Goal: Task Accomplishment & Management: Use online tool/utility

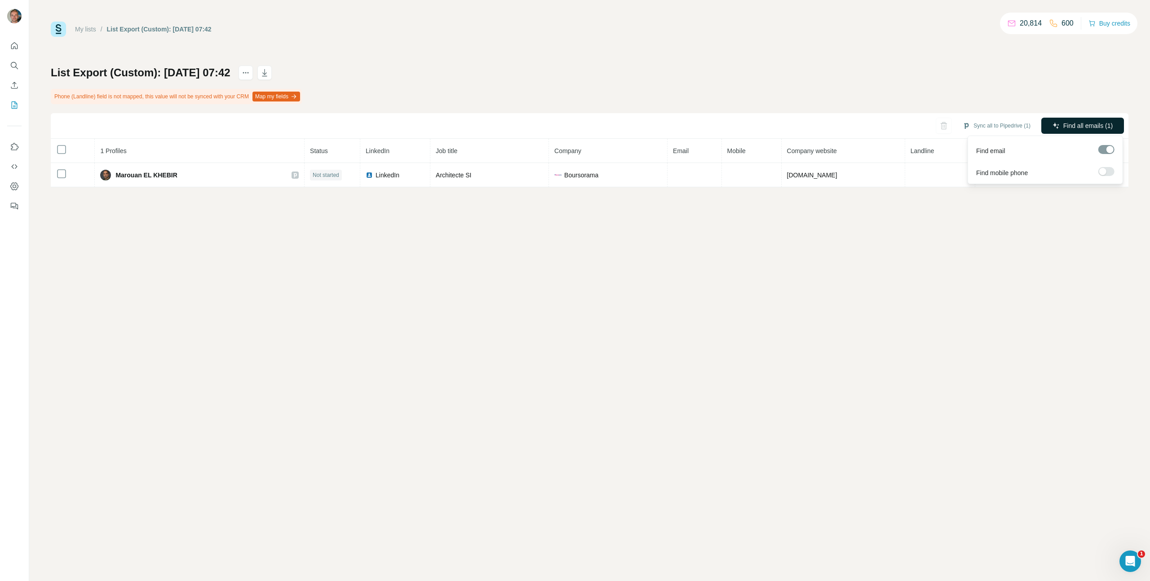
click at [1068, 124] on span "Find all emails (1)" at bounding box center [1087, 125] width 49 height 9
click at [15, 105] on icon "My lists" at bounding box center [14, 105] width 9 height 9
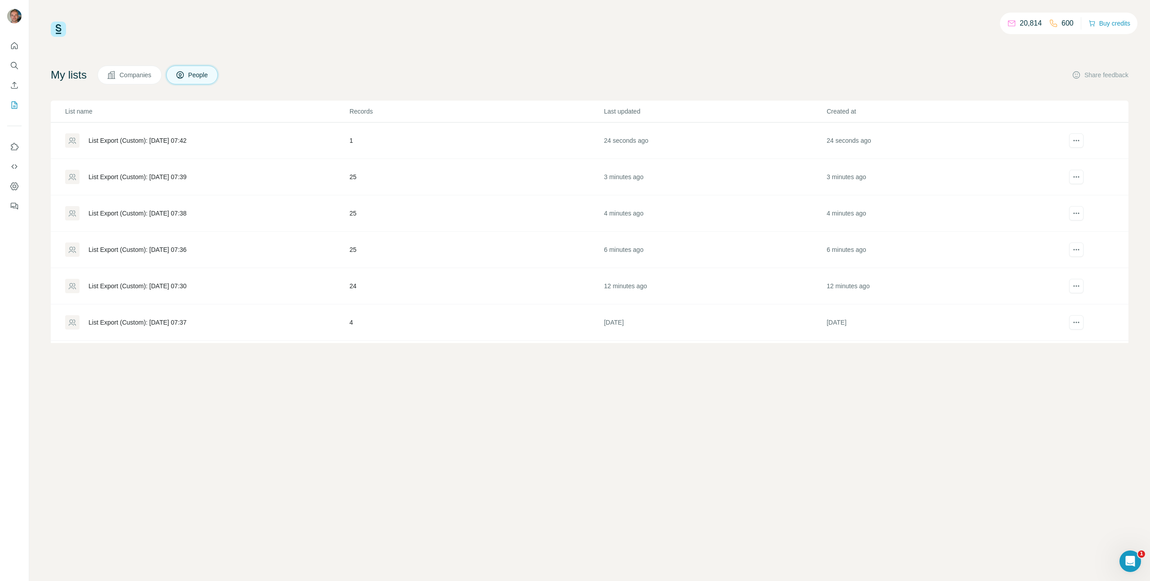
click at [240, 177] on div "List Export (Custom): [DATE] 07:39" at bounding box center [207, 177] width 284 height 14
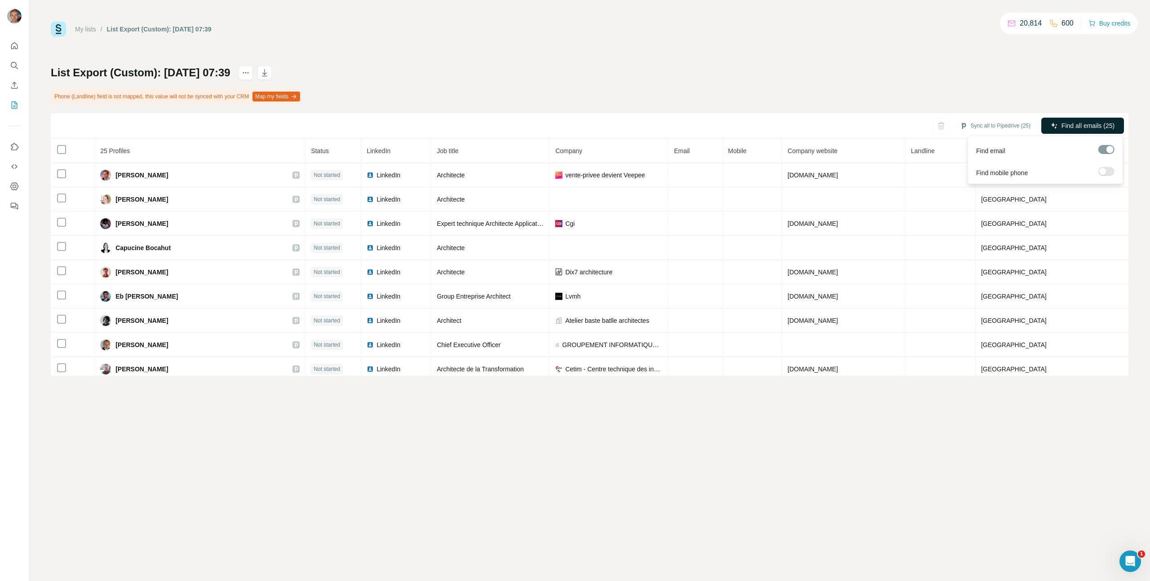
click at [1091, 128] on span "Find all emails (25)" at bounding box center [1088, 125] width 53 height 9
click at [10, 108] on icon "My lists" at bounding box center [14, 105] width 9 height 9
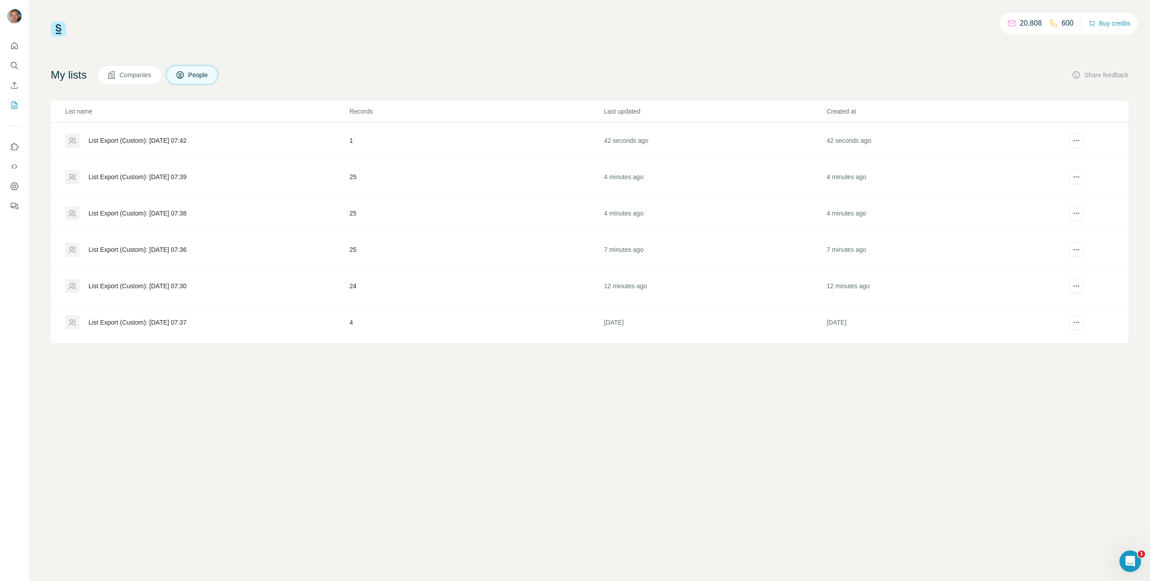
click at [186, 209] on div "List Export (Custom): [DATE] 07:38" at bounding box center [138, 213] width 98 height 9
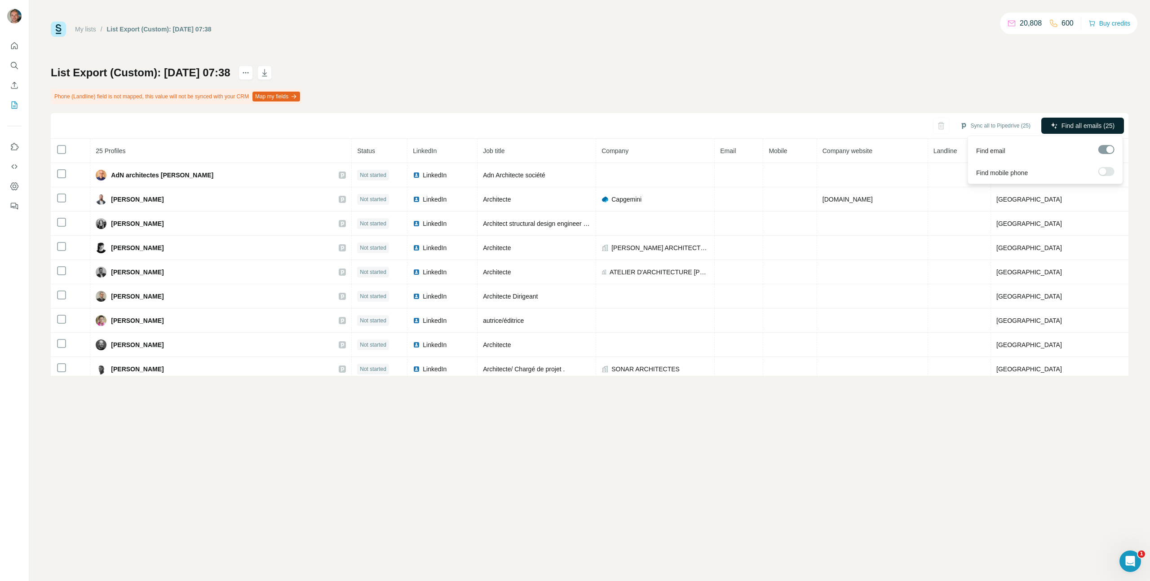
click at [1103, 123] on span "Find all emails (25)" at bounding box center [1088, 125] width 53 height 9
click at [10, 107] on icon "My lists" at bounding box center [14, 105] width 9 height 9
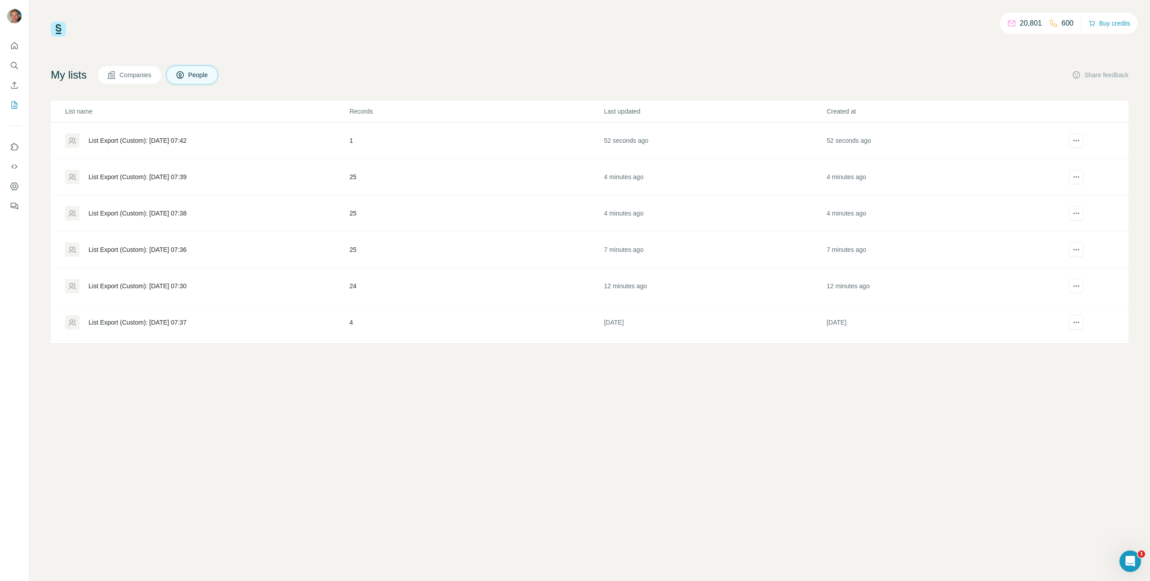
click at [170, 250] on div "List Export (Custom): [DATE] 07:36" at bounding box center [138, 249] width 98 height 9
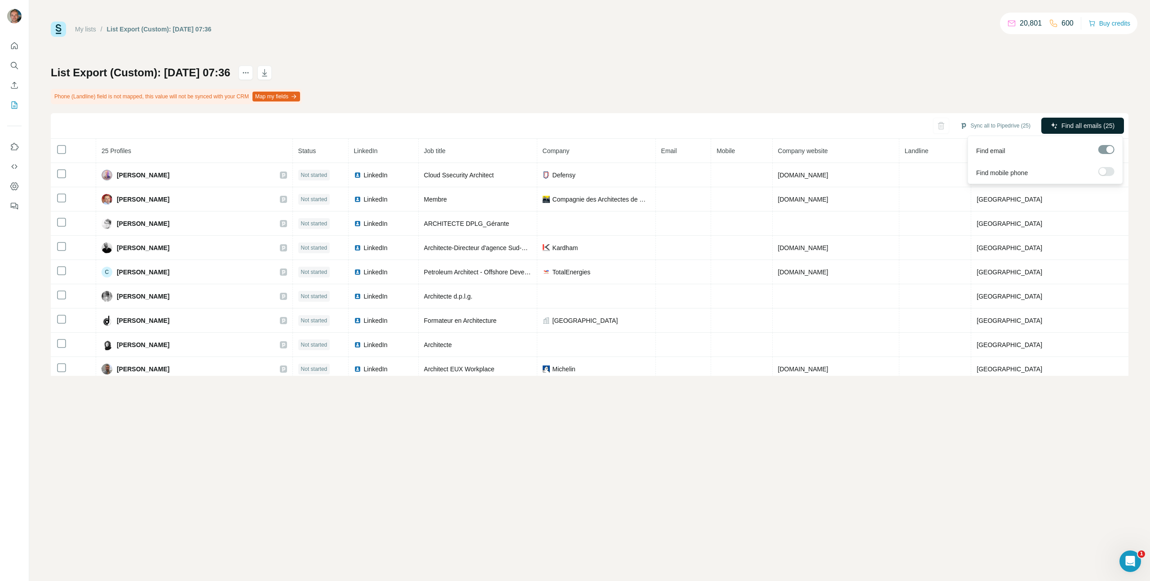
click at [1096, 128] on span "Find all emails (25)" at bounding box center [1088, 125] width 53 height 9
click at [8, 107] on button "My lists" at bounding box center [14, 105] width 14 height 16
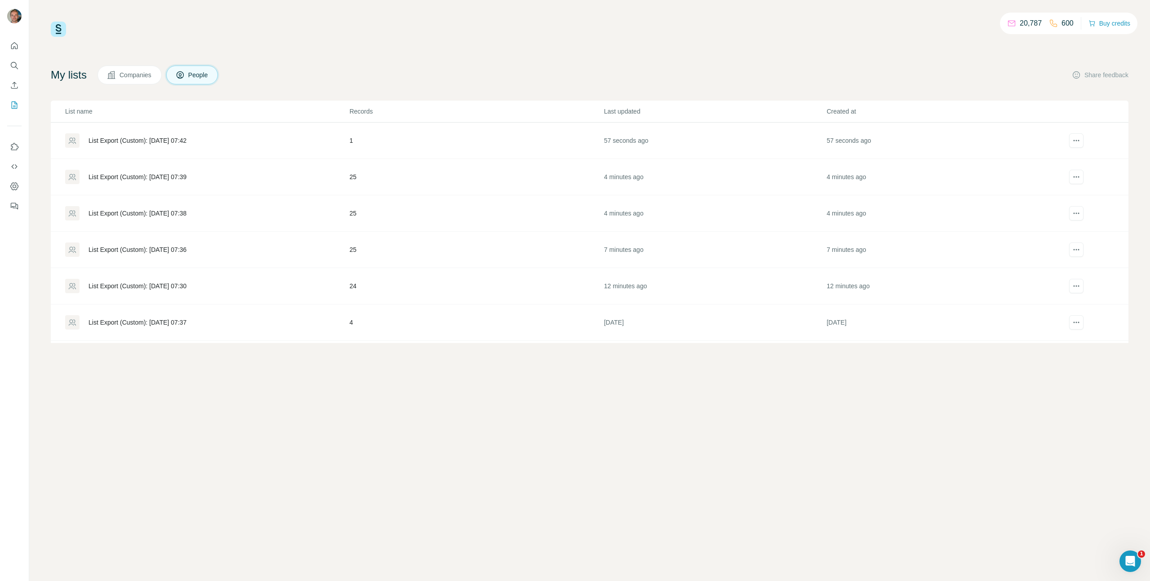
click at [119, 262] on td "List Export (Custom): [DATE] 07:36" at bounding box center [200, 250] width 298 height 36
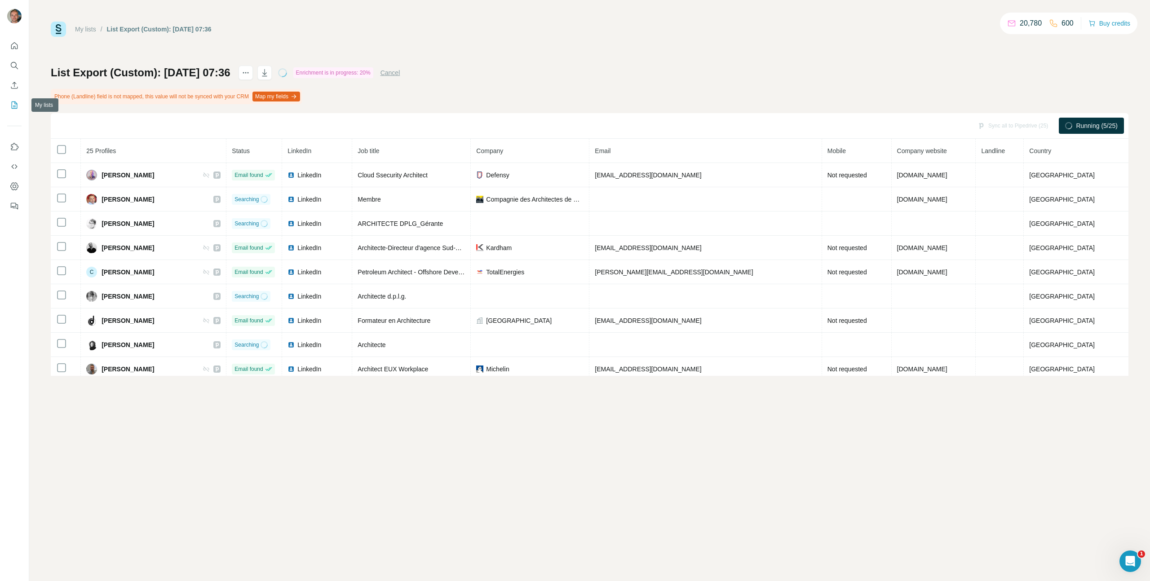
click at [10, 110] on button "My lists" at bounding box center [14, 105] width 14 height 16
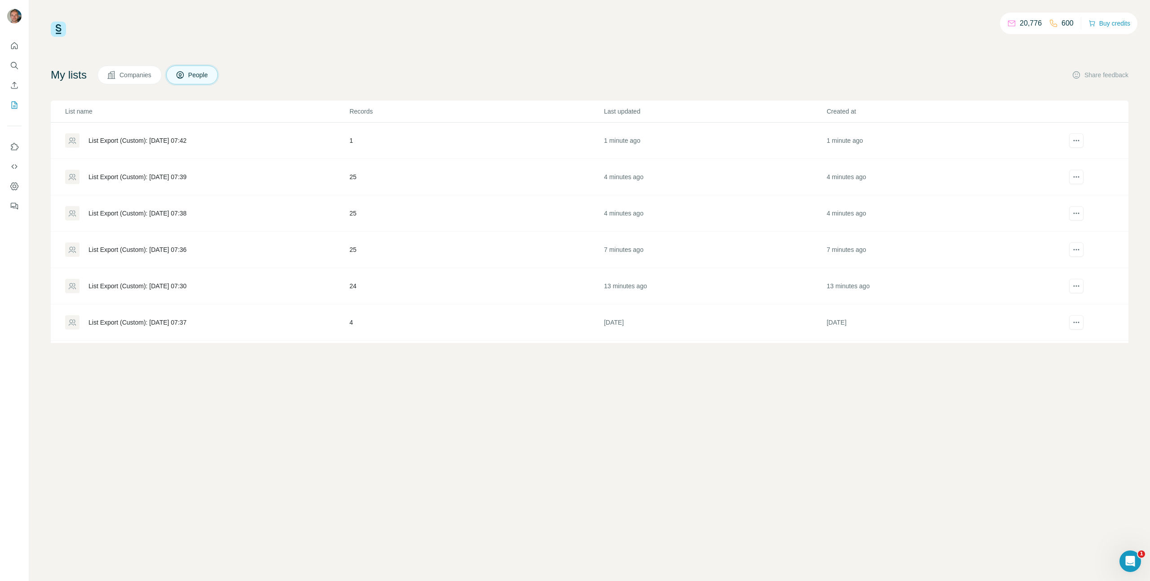
click at [173, 279] on div "List Export (Custom): [DATE] 07:30" at bounding box center [207, 286] width 284 height 14
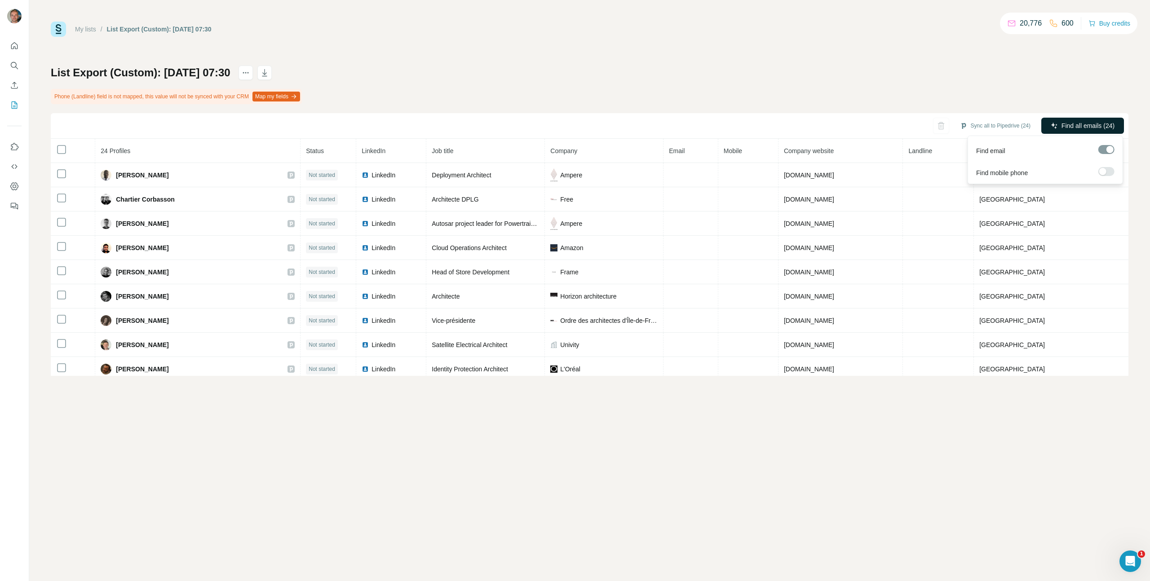
click at [1057, 125] on button "Find all emails (24)" at bounding box center [1082, 126] width 83 height 16
click at [22, 111] on div at bounding box center [14, 123] width 29 height 182
click at [6, 101] on div at bounding box center [14, 123] width 29 height 182
click at [12, 102] on icon "My lists" at bounding box center [14, 105] width 9 height 9
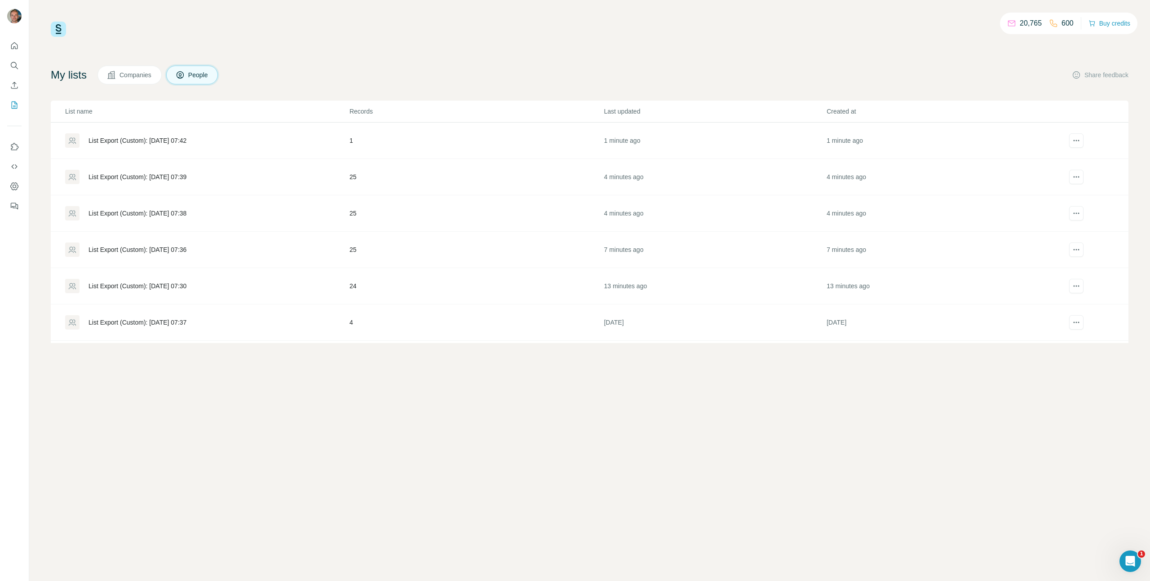
click at [189, 135] on div "List Export (Custom): [DATE] 07:42" at bounding box center [207, 140] width 284 height 14
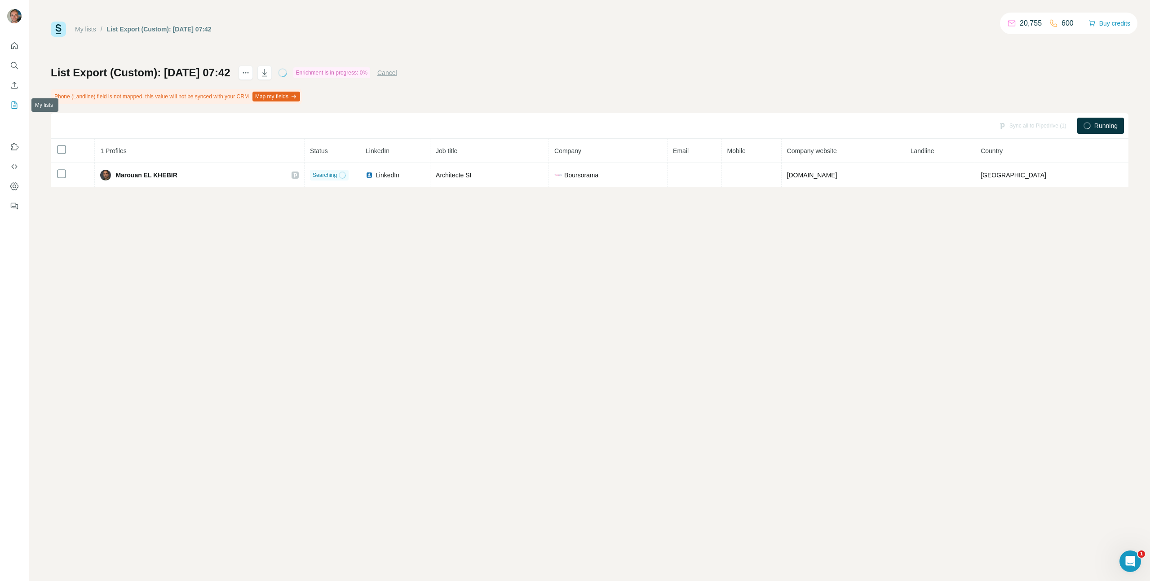
click at [12, 100] on button "My lists" at bounding box center [14, 105] width 14 height 16
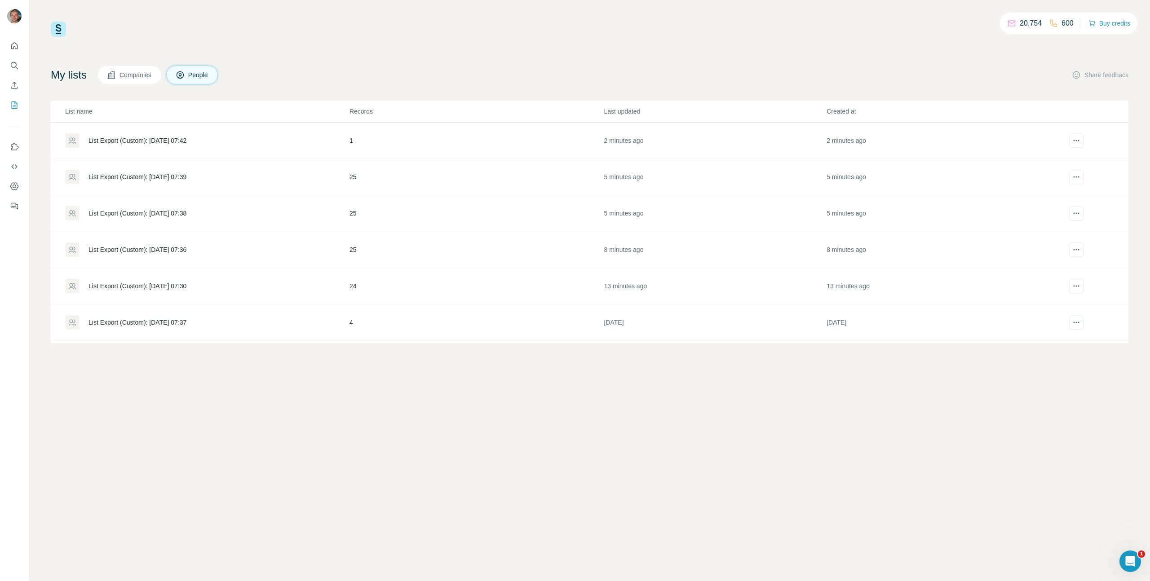
click at [289, 176] on div "List Export (Custom): [DATE] 07:39" at bounding box center [207, 177] width 284 height 14
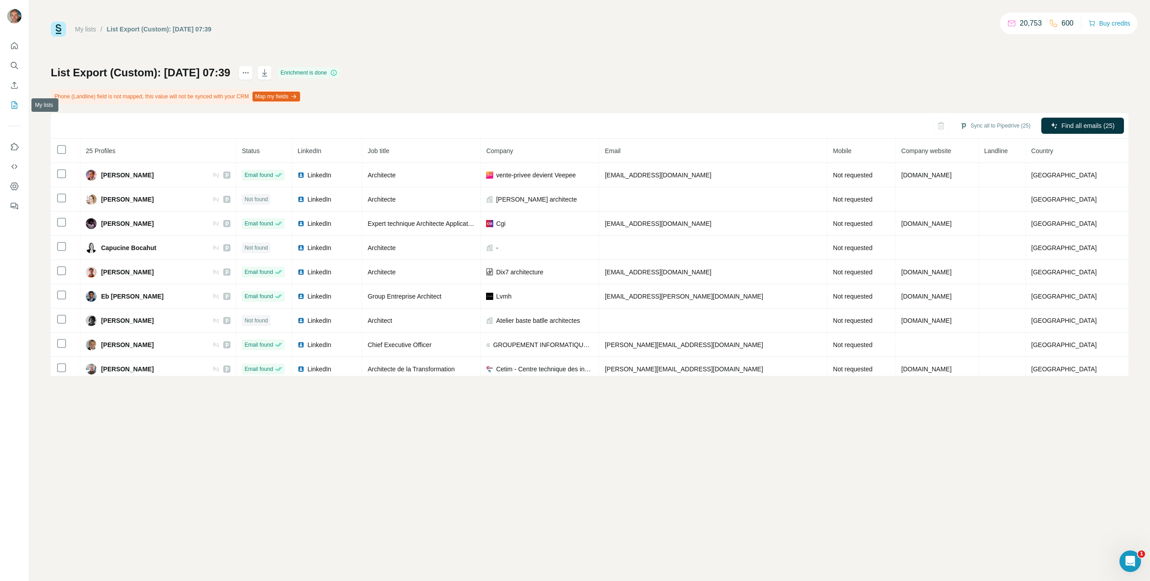
click at [5, 105] on div at bounding box center [14, 123] width 29 height 182
click at [9, 105] on button "My lists" at bounding box center [14, 105] width 14 height 16
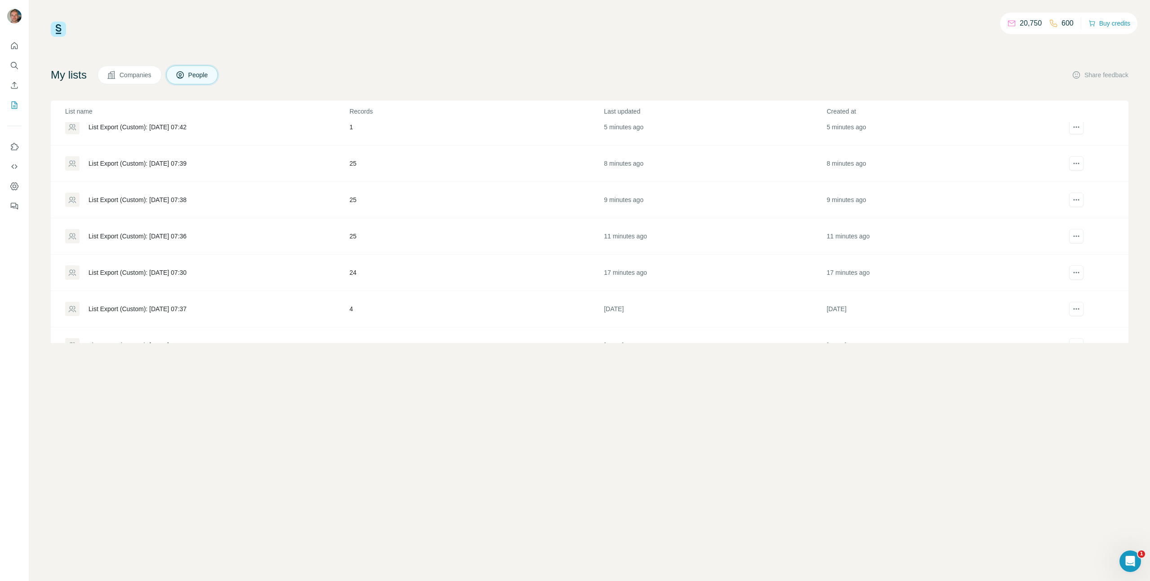
scroll to position [15, 0]
click at [186, 267] on div "List Export (Custom): [DATE] 07:30" at bounding box center [138, 270] width 98 height 9
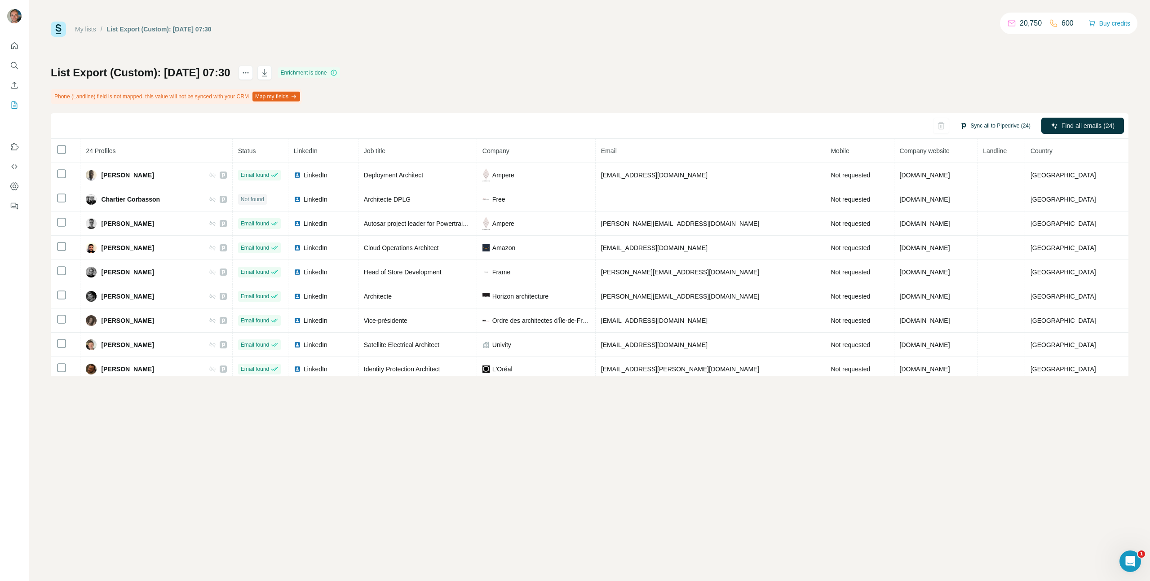
click at [985, 130] on button "Sync all to Pipedrive (24)" at bounding box center [995, 125] width 83 height 13
click at [957, 197] on button "Sync all to Pipedrive" at bounding box center [984, 194] width 100 height 18
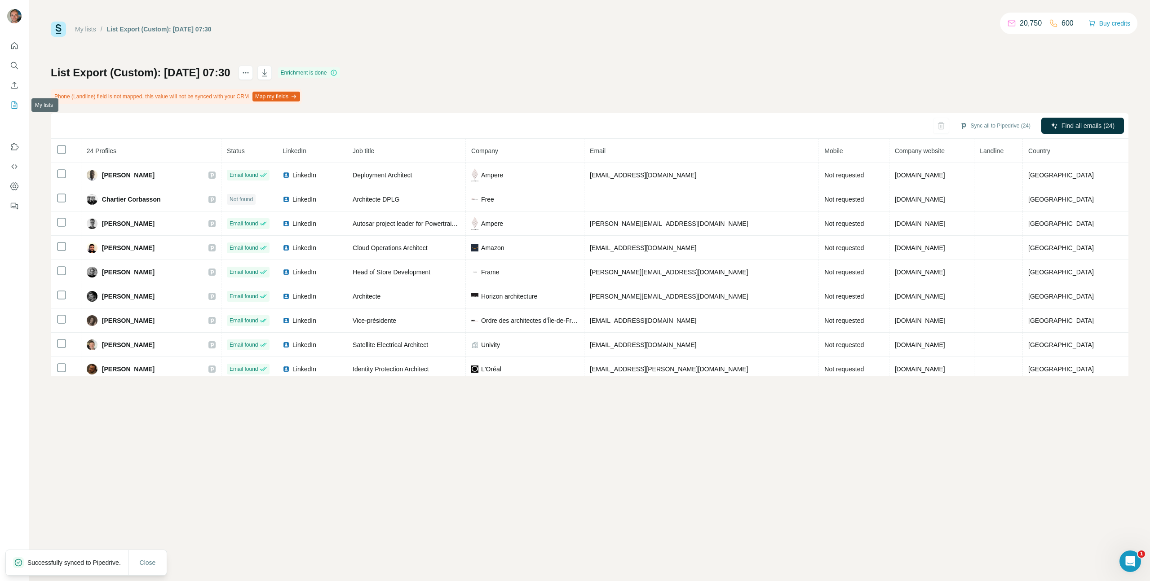
click at [16, 110] on button "My lists" at bounding box center [14, 105] width 14 height 16
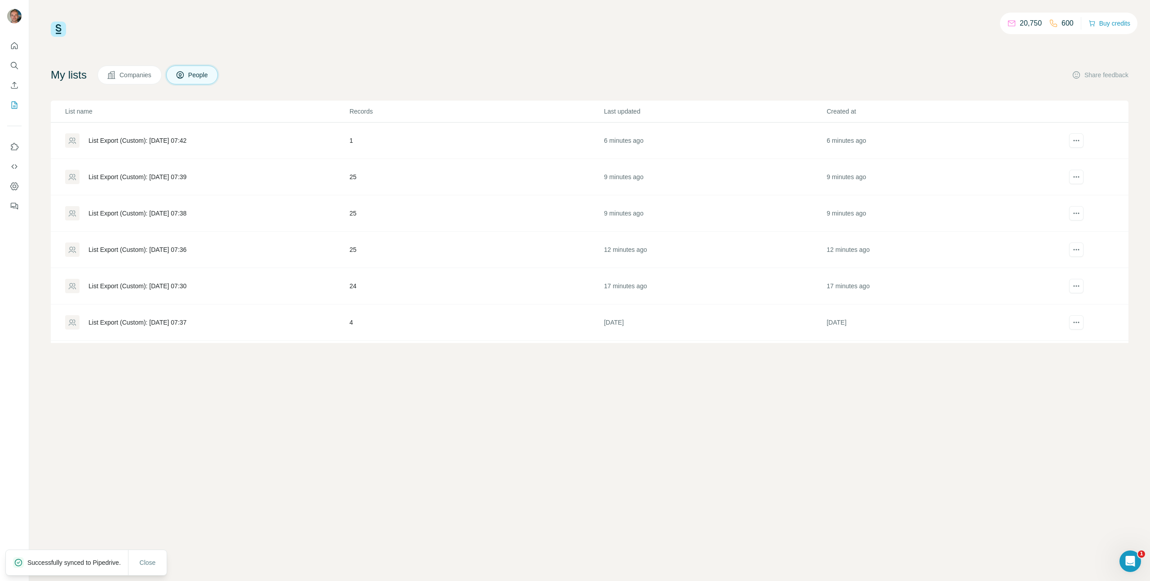
click at [174, 248] on div "List Export (Custom): [DATE] 07:36" at bounding box center [138, 249] width 98 height 9
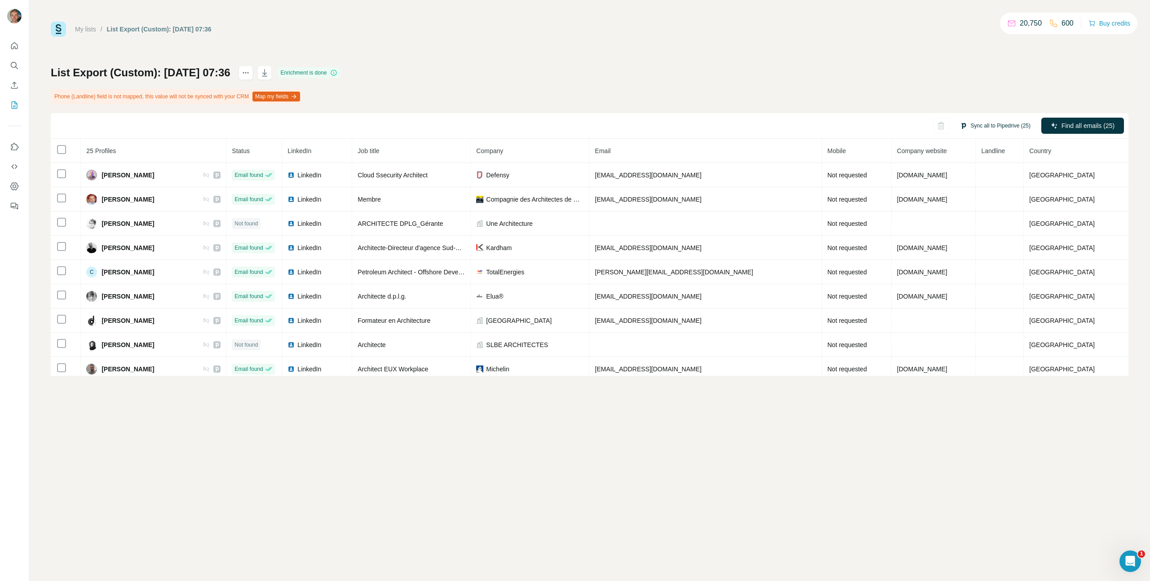
click at [978, 126] on button "Sync all to Pipedrive (25)" at bounding box center [995, 125] width 83 height 13
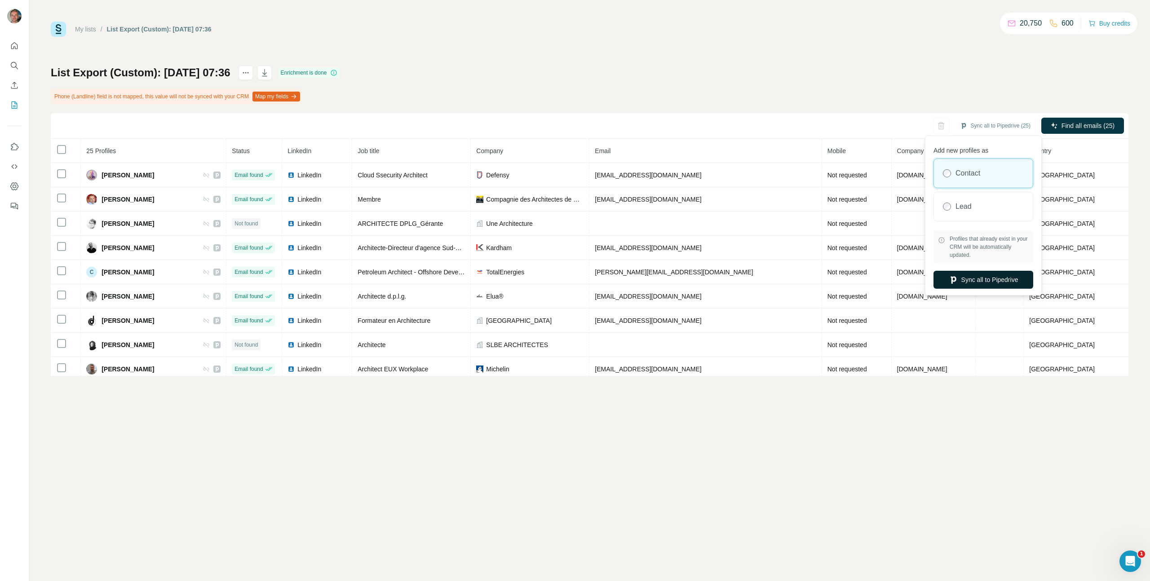
click at [963, 283] on button "Sync all to Pipedrive" at bounding box center [984, 280] width 100 height 18
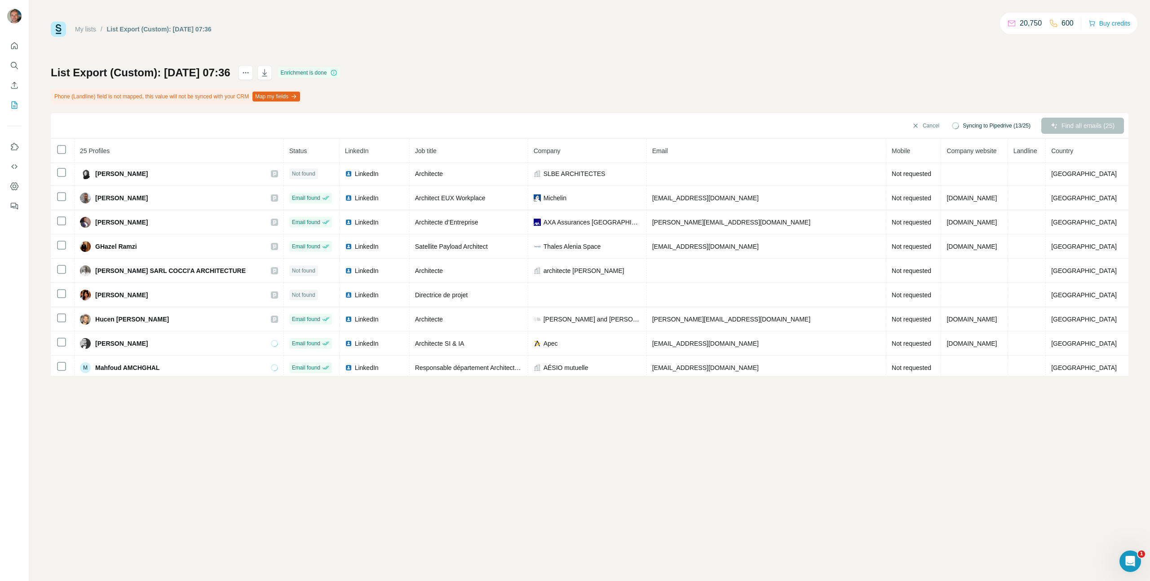
scroll to position [394, 0]
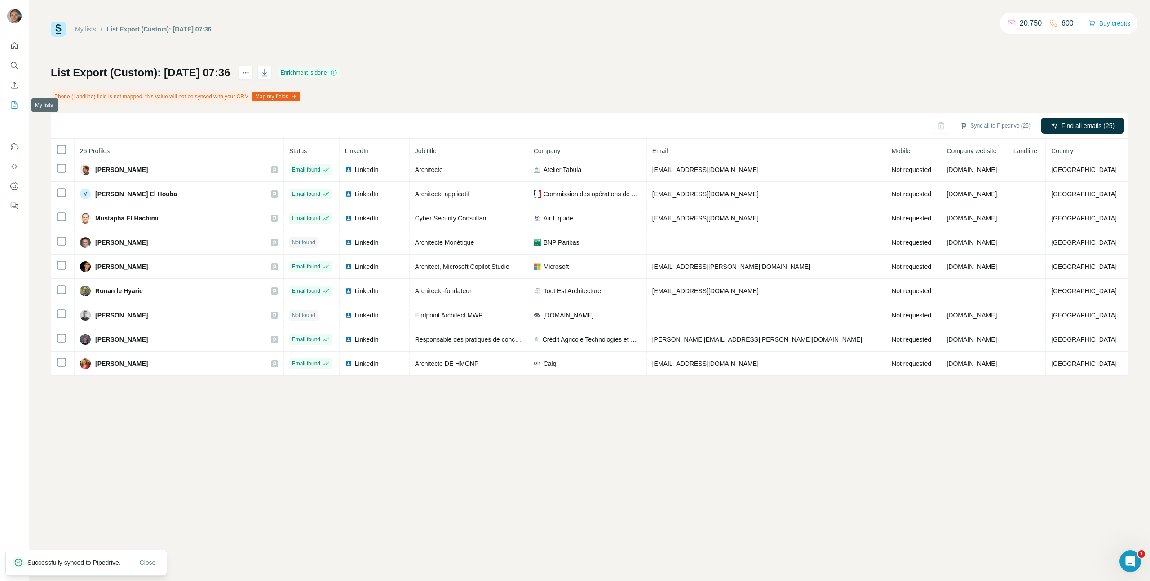
click at [13, 111] on button "My lists" at bounding box center [14, 105] width 14 height 16
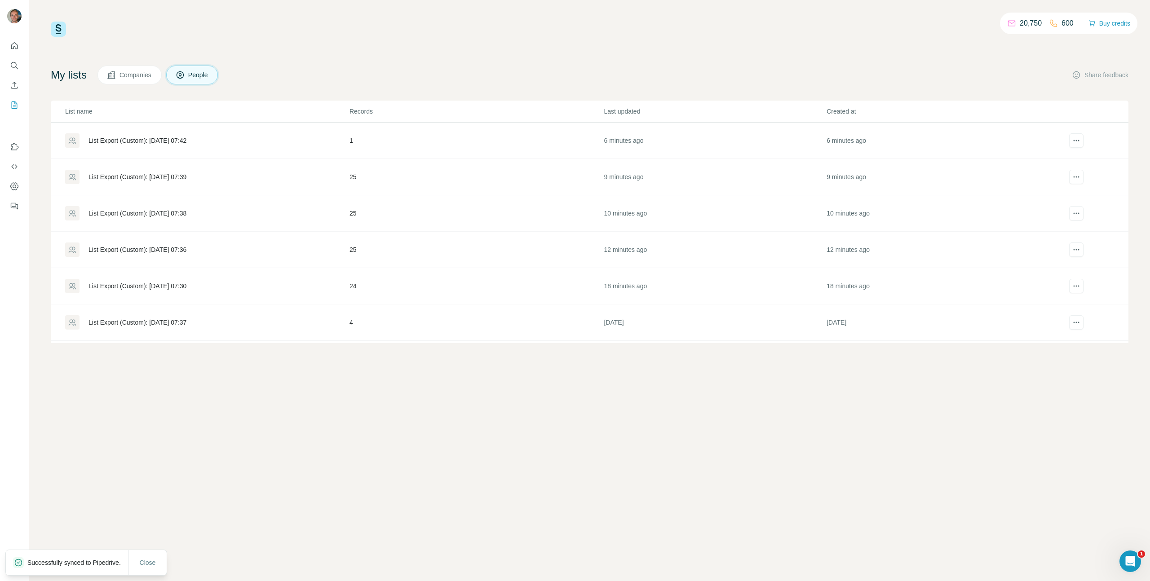
click at [223, 215] on div "List Export (Custom): [DATE] 07:38" at bounding box center [207, 213] width 284 height 14
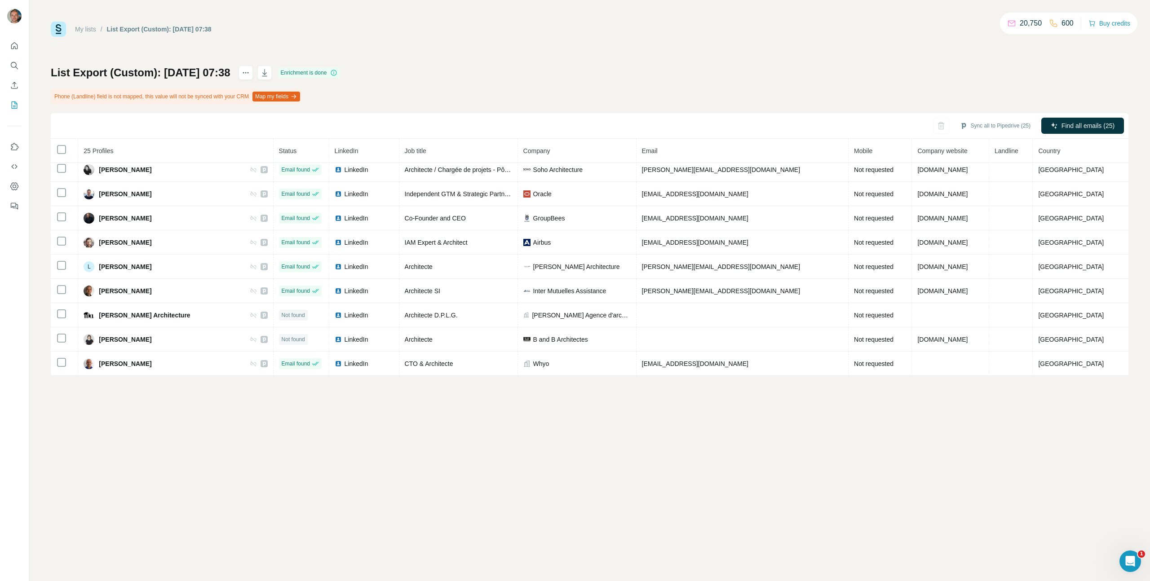
scroll to position [394, 0]
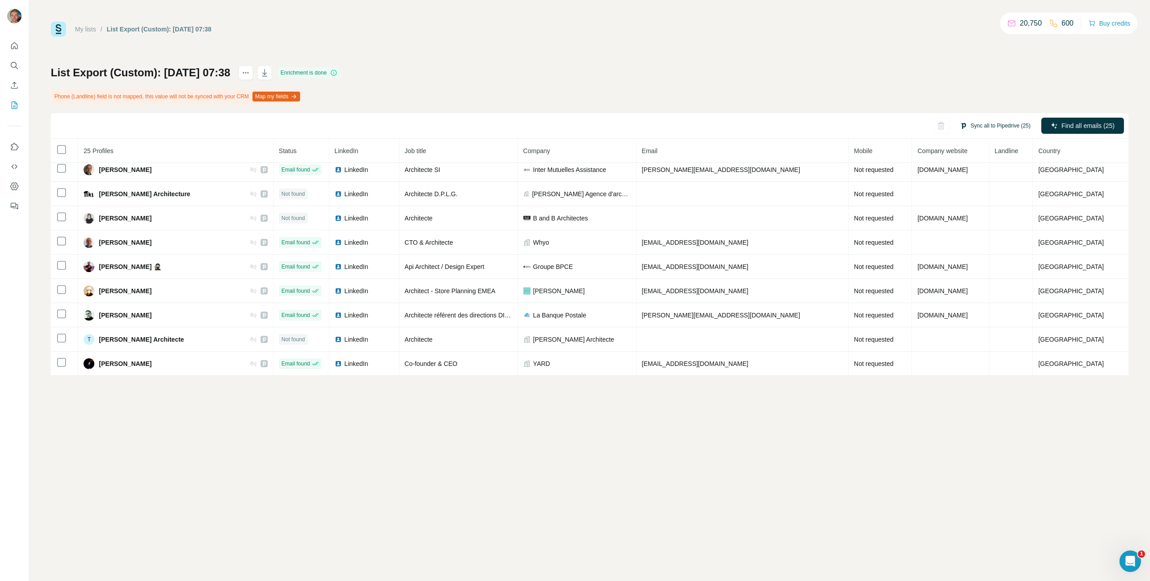
click at [990, 125] on button "Sync all to Pipedrive (25)" at bounding box center [995, 125] width 83 height 13
click at [969, 193] on button "Sync all to Pipedrive" at bounding box center [984, 194] width 100 height 18
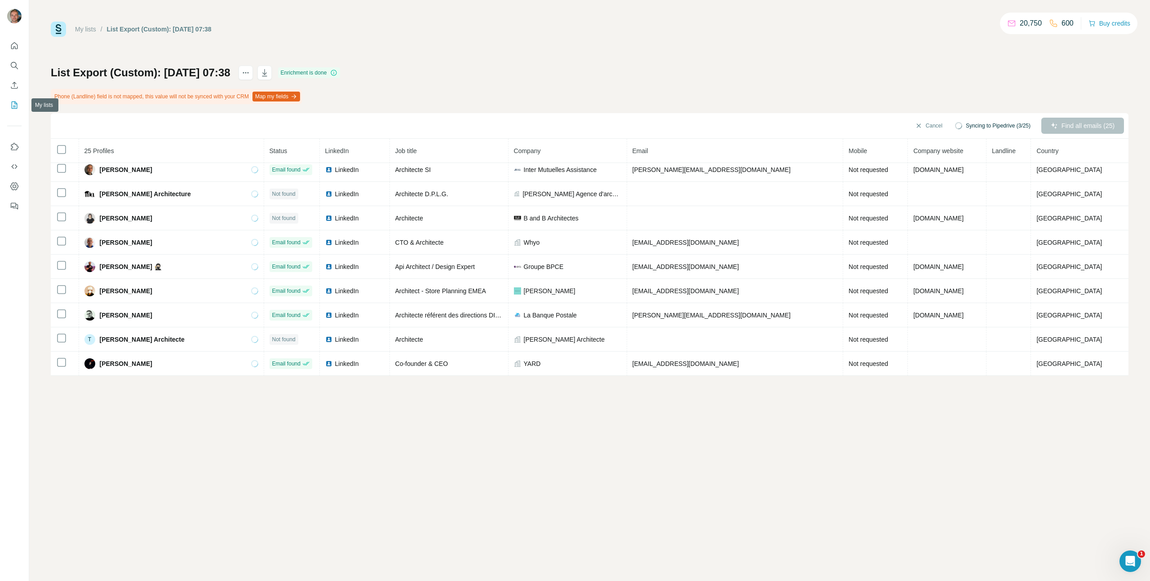
click at [12, 110] on button "My lists" at bounding box center [14, 105] width 14 height 16
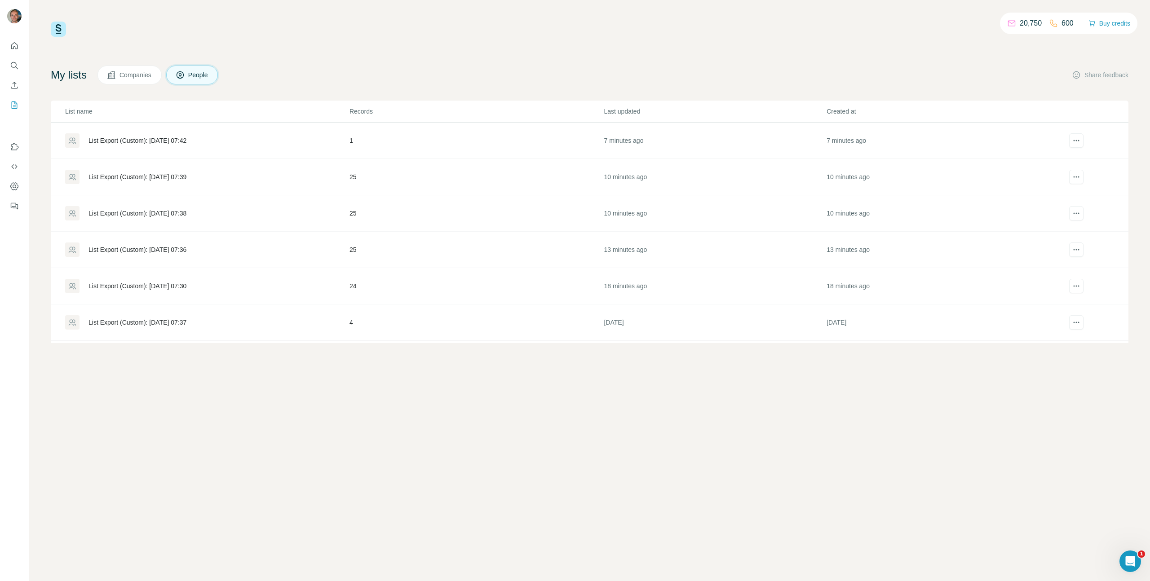
click at [213, 178] on div "List Export (Custom): [DATE] 07:39" at bounding box center [207, 177] width 284 height 14
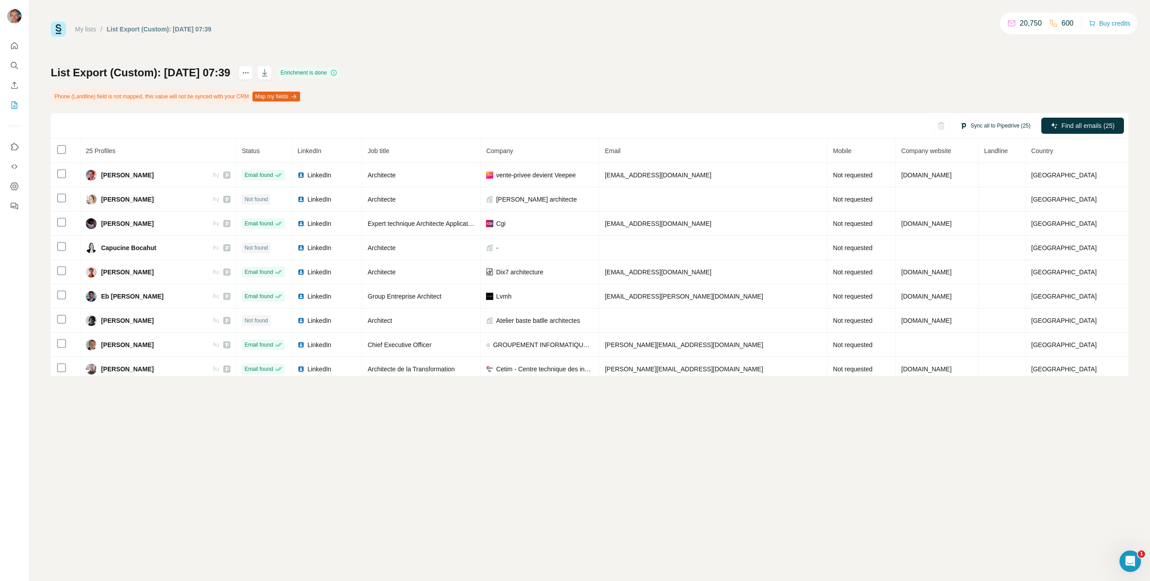
click at [961, 131] on button "Sync all to Pipedrive (25)" at bounding box center [995, 125] width 83 height 13
click at [948, 201] on button "Sync all to Pipedrive" at bounding box center [984, 194] width 100 height 18
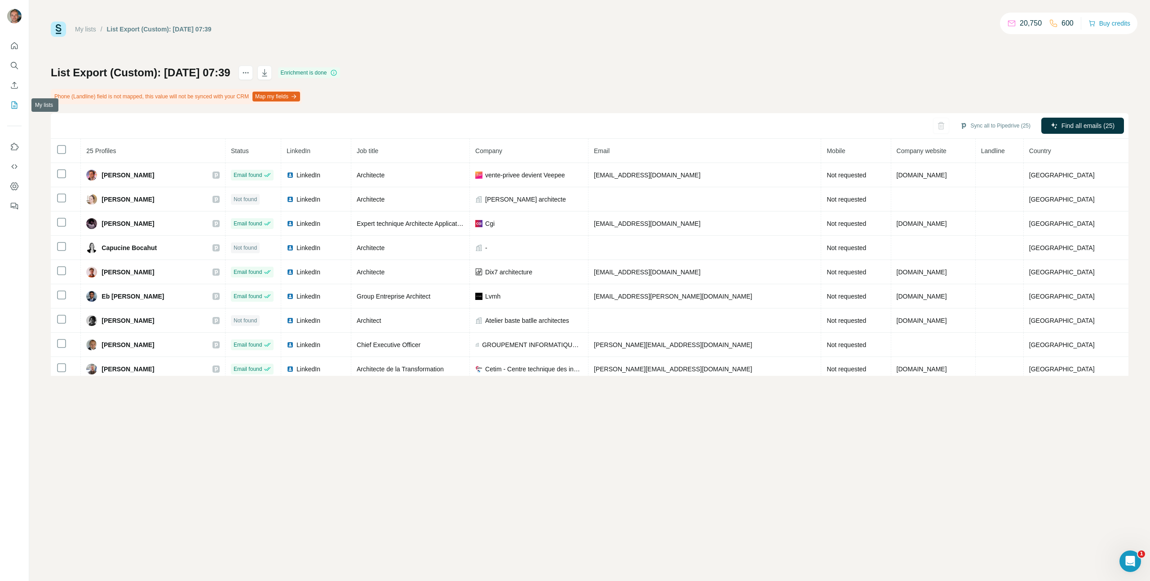
click at [12, 105] on icon "My lists" at bounding box center [15, 105] width 6 height 7
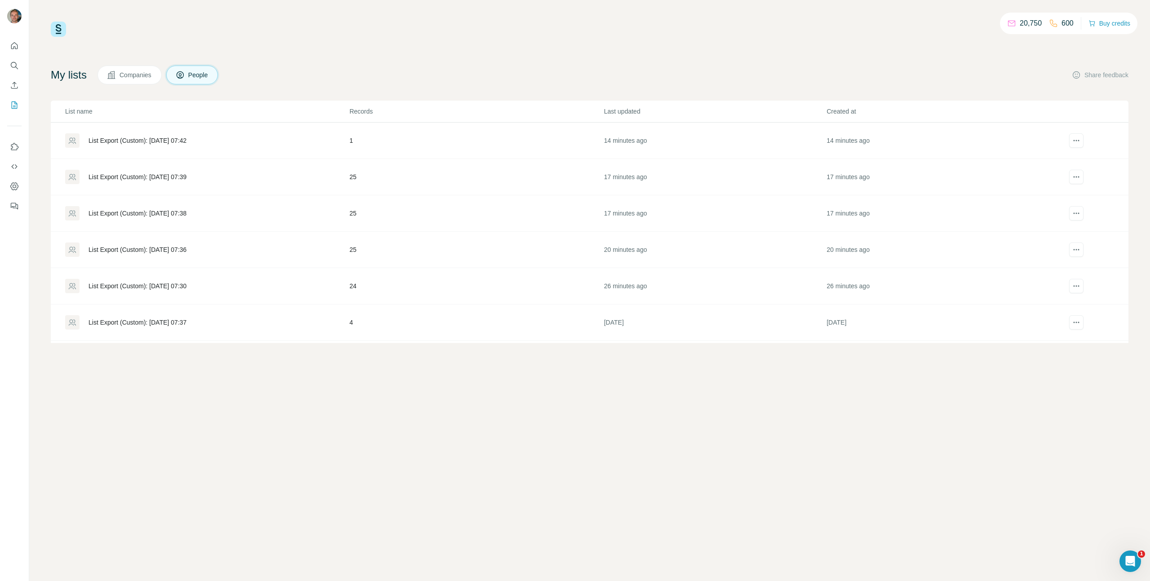
click at [171, 133] on td "List Export (Custom): [DATE] 07:42" at bounding box center [200, 141] width 298 height 36
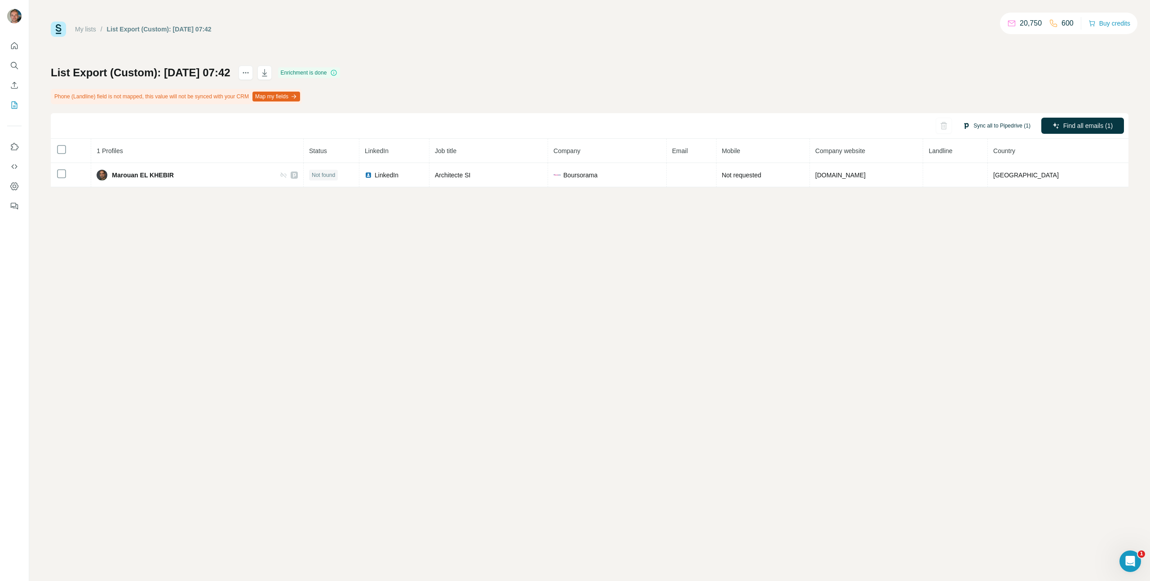
click at [984, 123] on button "Sync all to Pipedrive (1)" at bounding box center [997, 125] width 80 height 13
click at [959, 185] on button "Sync all to Pipedrive" at bounding box center [984, 194] width 100 height 18
click at [14, 110] on button "My lists" at bounding box center [14, 105] width 14 height 16
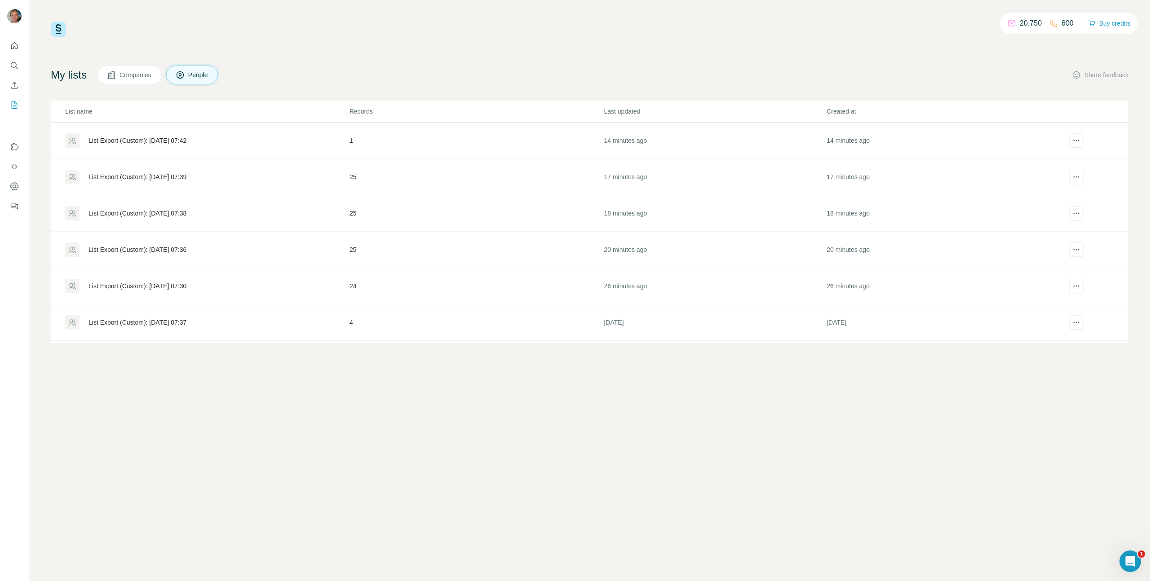
click at [499, 169] on td "25" at bounding box center [476, 177] width 255 height 36
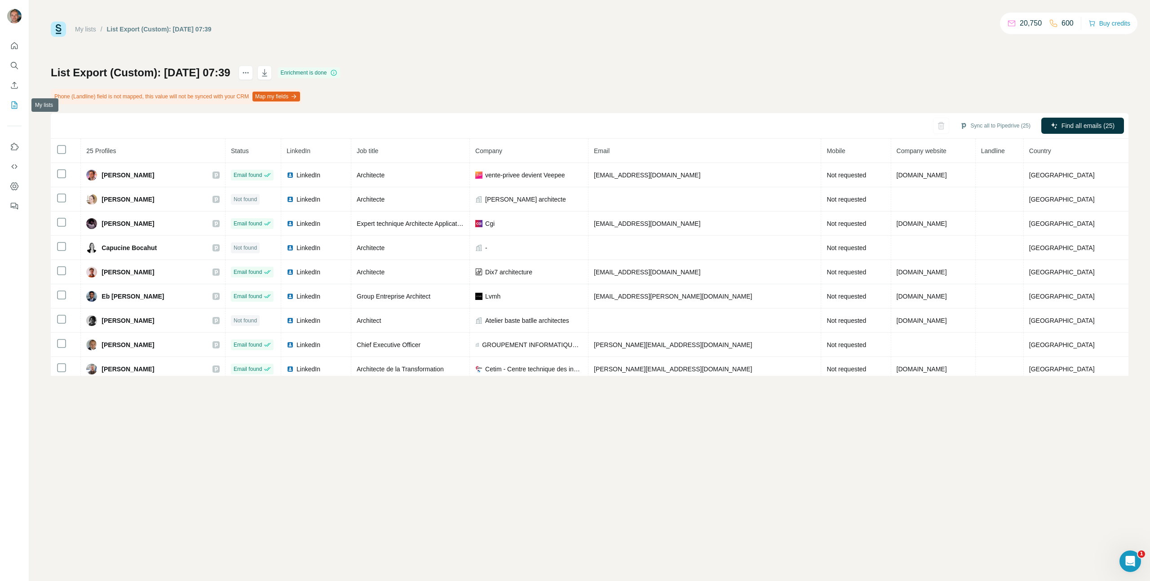
click at [11, 106] on icon "My lists" at bounding box center [14, 105] width 9 height 9
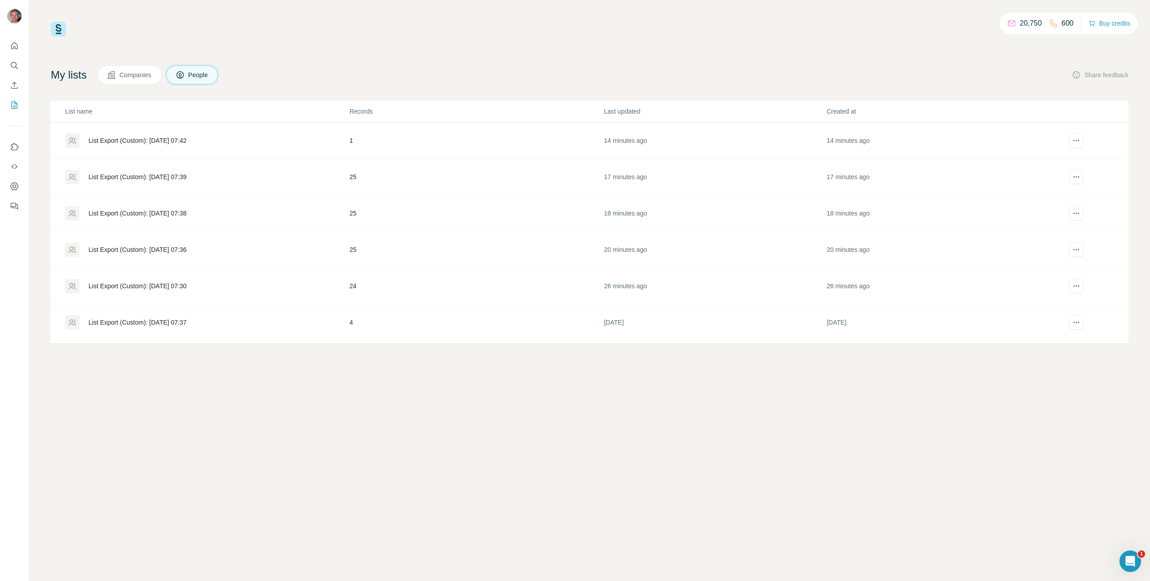
click at [236, 210] on div "List Export (Custom): [DATE] 07:38" at bounding box center [207, 213] width 284 height 14
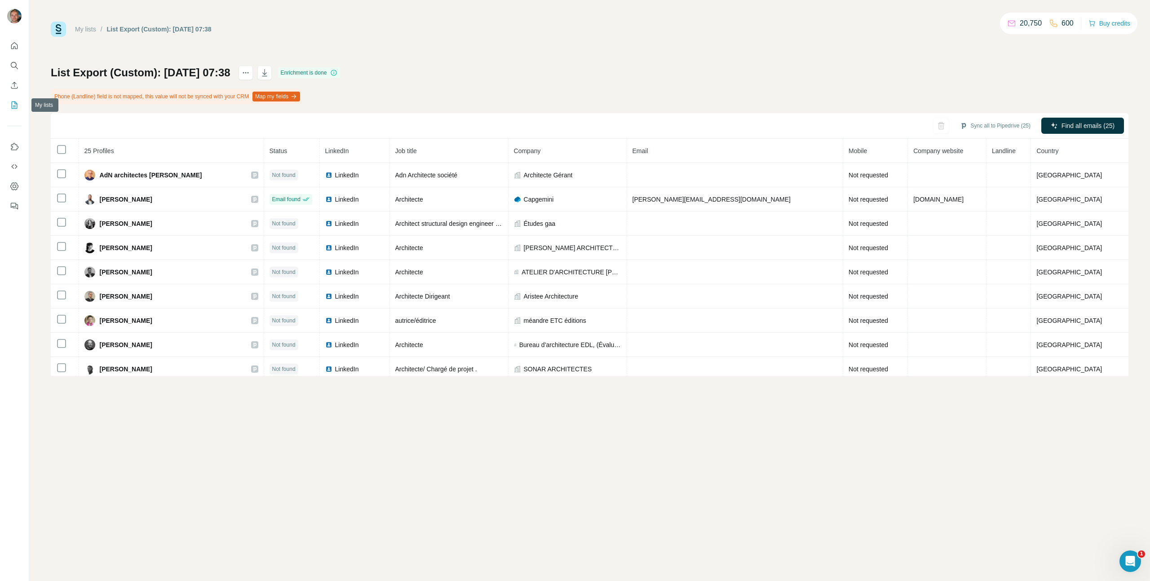
click at [19, 102] on button "My lists" at bounding box center [14, 105] width 14 height 16
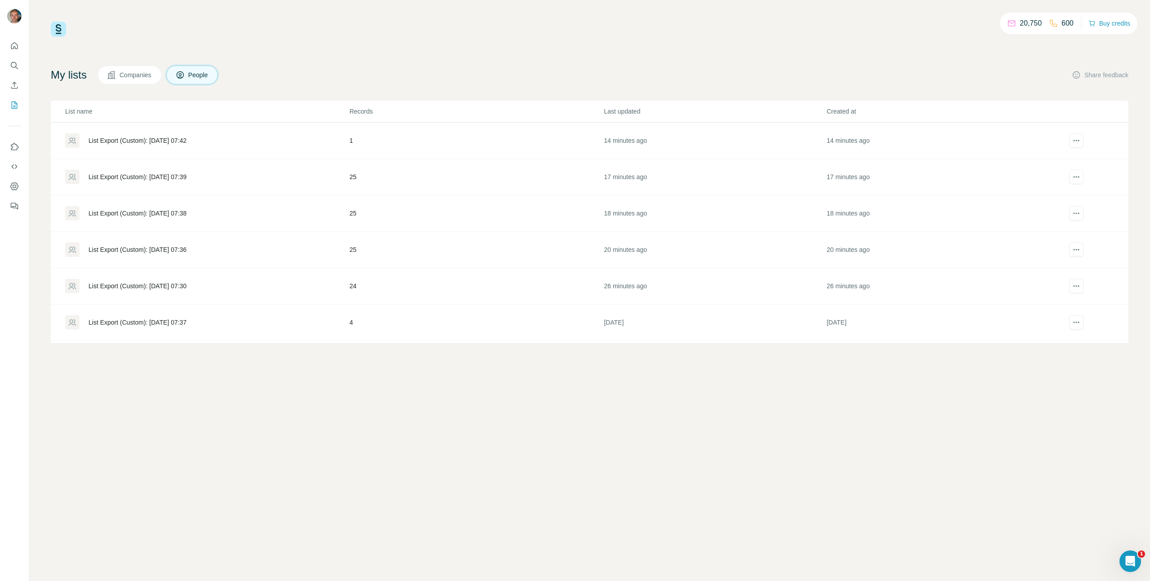
click at [273, 249] on div "List Export (Custom): [DATE] 07:36" at bounding box center [207, 250] width 284 height 14
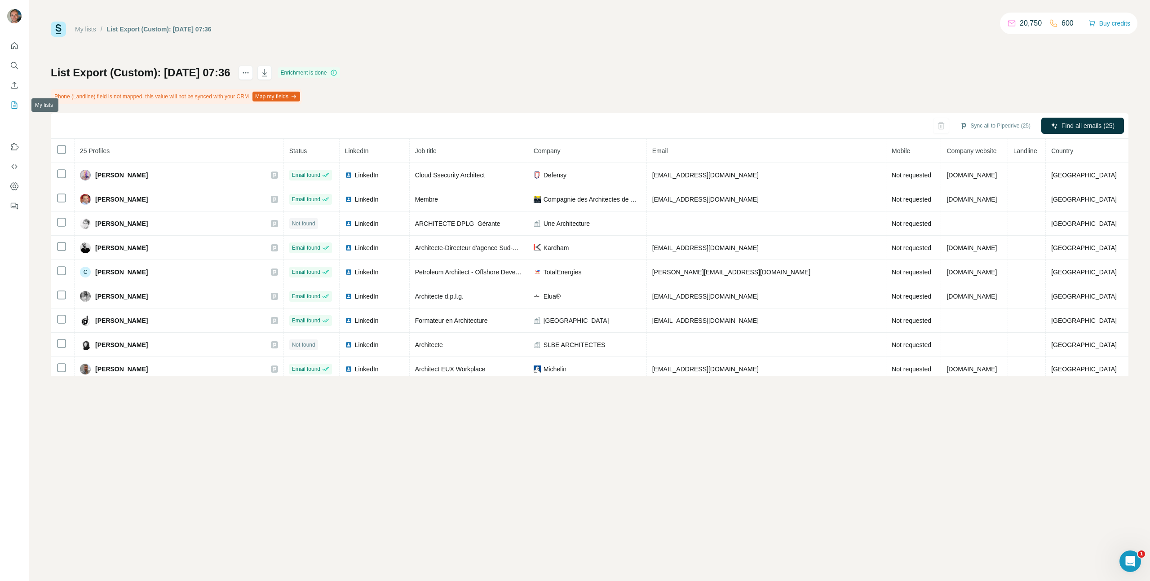
click at [13, 103] on icon "My lists" at bounding box center [14, 105] width 9 height 9
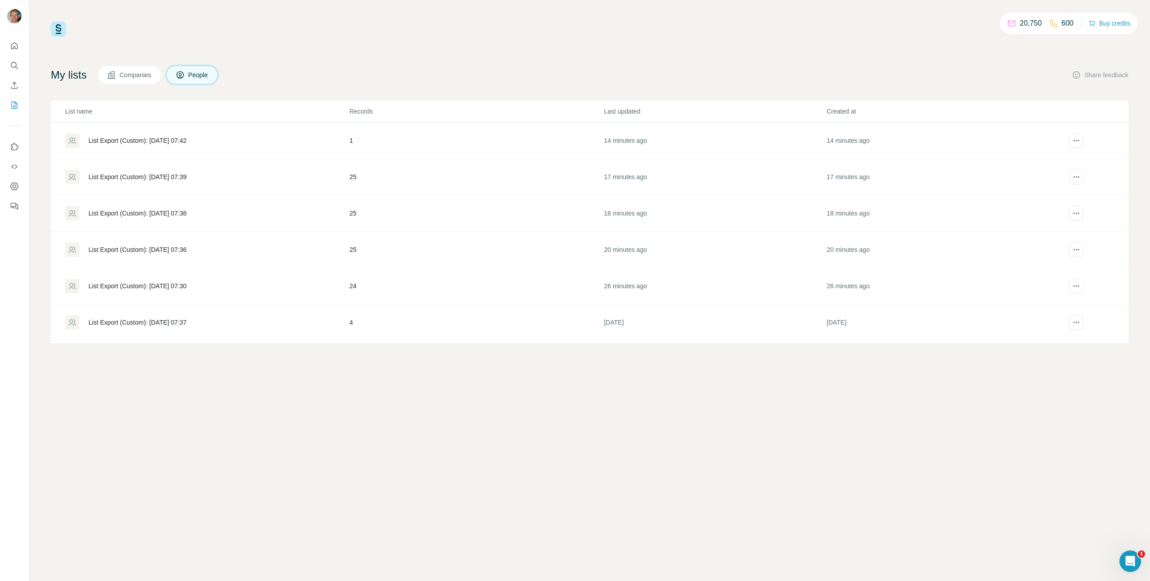
click at [197, 255] on div "List Export (Custom): [DATE] 07:36" at bounding box center [207, 250] width 284 height 14
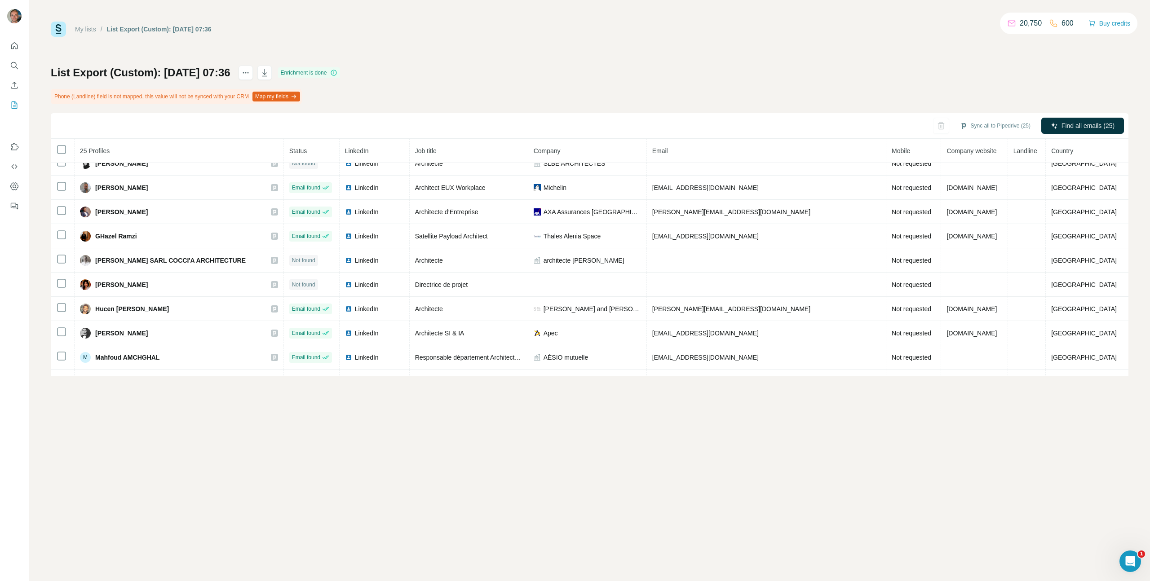
scroll to position [394, 0]
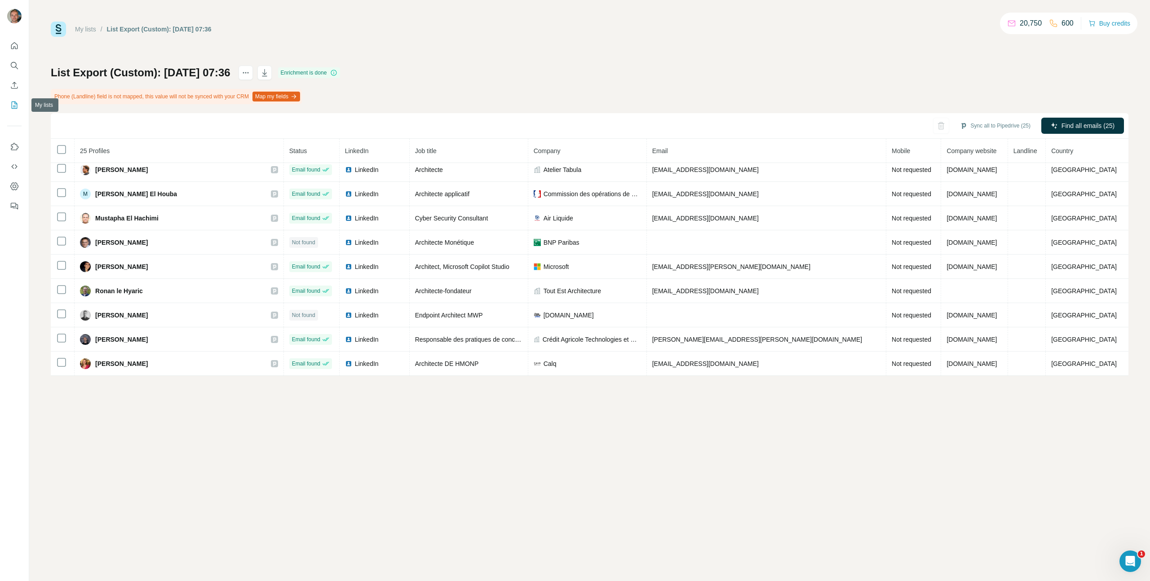
click at [18, 106] on icon "My lists" at bounding box center [14, 105] width 9 height 9
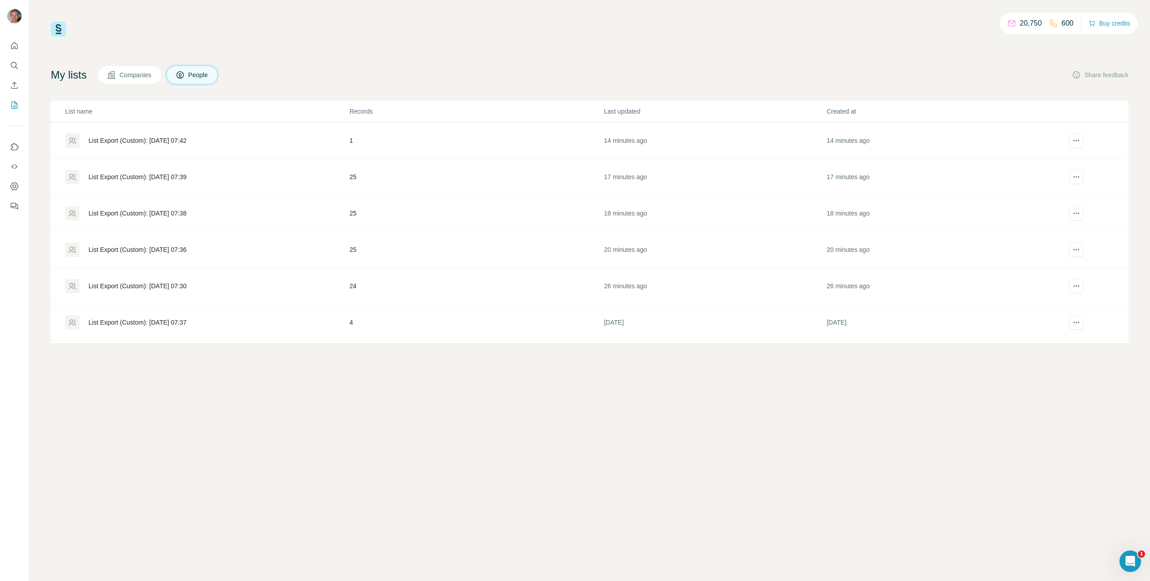
click at [236, 284] on div "List Export (Custom): [DATE] 07:30" at bounding box center [207, 286] width 284 height 14
